Goal: Task Accomplishment & Management: Manage account settings

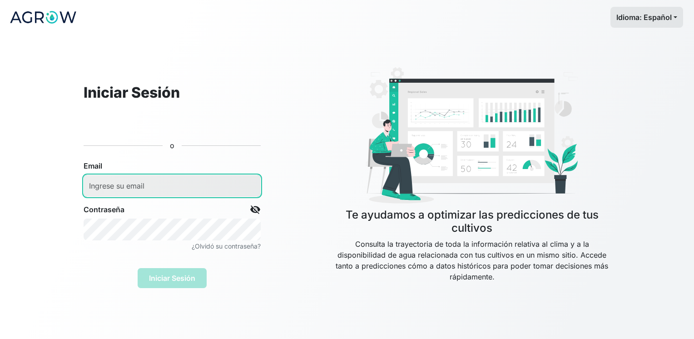
click at [186, 183] on input "email" at bounding box center [172, 186] width 177 height 22
type input "[EMAIL_ADDRESS][PERSON_NAME][DOMAIN_NAME]"
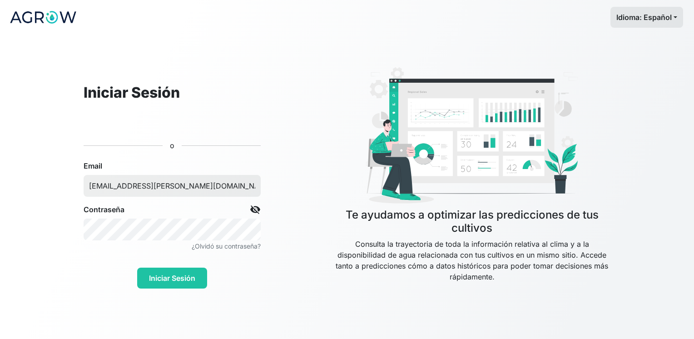
click at [254, 211] on span "visibility_off" at bounding box center [255, 209] width 11 height 11
click at [256, 210] on span "visibility_off" at bounding box center [255, 209] width 11 height 11
click at [256, 210] on span "visibility" at bounding box center [255, 209] width 11 height 11
click at [256, 210] on span "visibility_off" at bounding box center [255, 209] width 11 height 11
click at [137, 268] on button "Iniciar Sesión" at bounding box center [172, 278] width 70 height 21
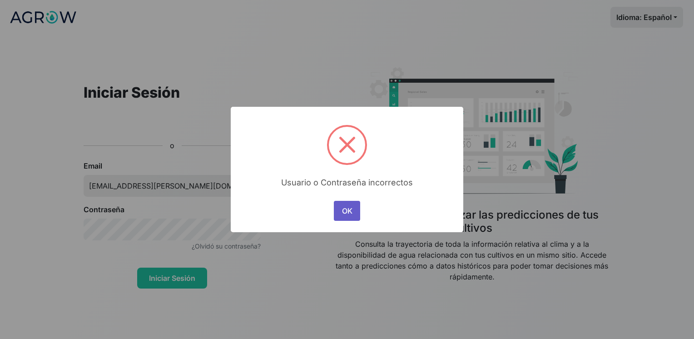
click at [348, 216] on button "OK" at bounding box center [347, 211] width 26 height 20
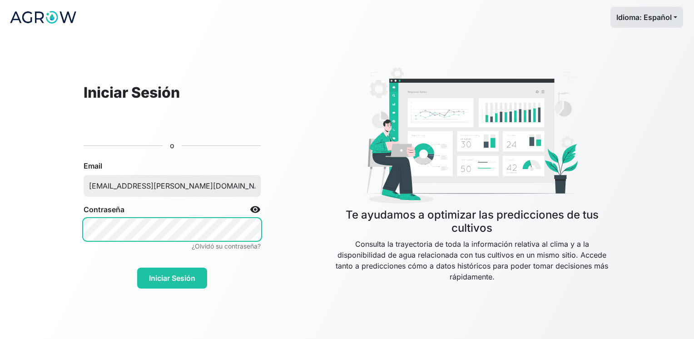
click at [137, 268] on button "Iniciar Sesión" at bounding box center [172, 278] width 70 height 21
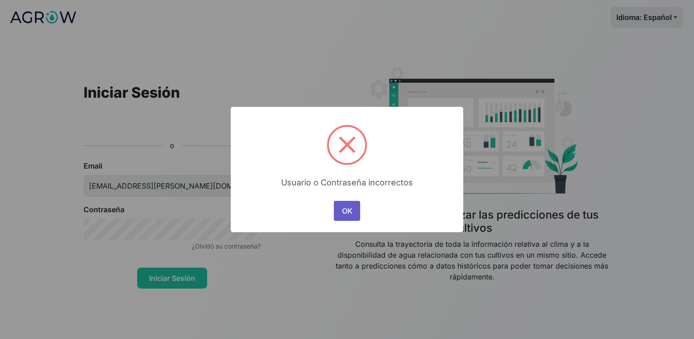
click at [346, 208] on button "OK" at bounding box center [347, 211] width 26 height 20
